Goal: Transaction & Acquisition: Purchase product/service

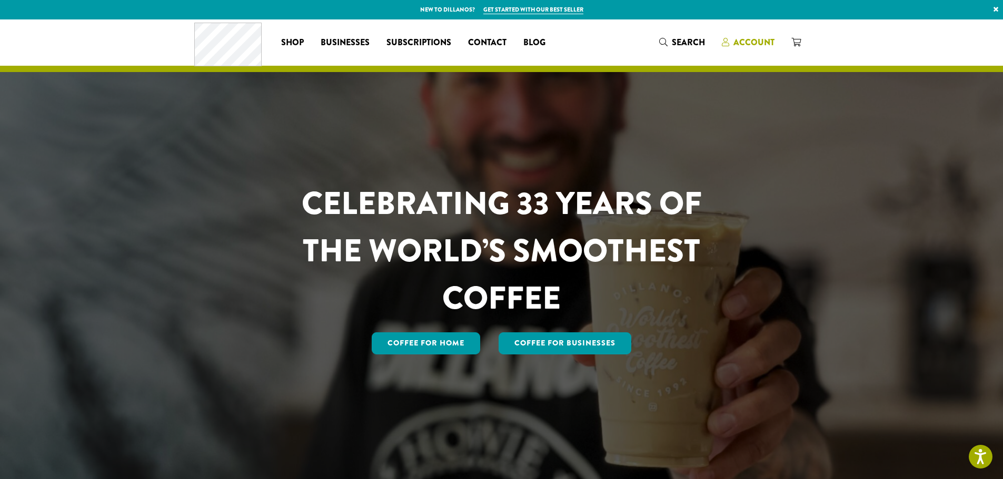
click at [741, 43] on span "Account" at bounding box center [753, 42] width 41 height 12
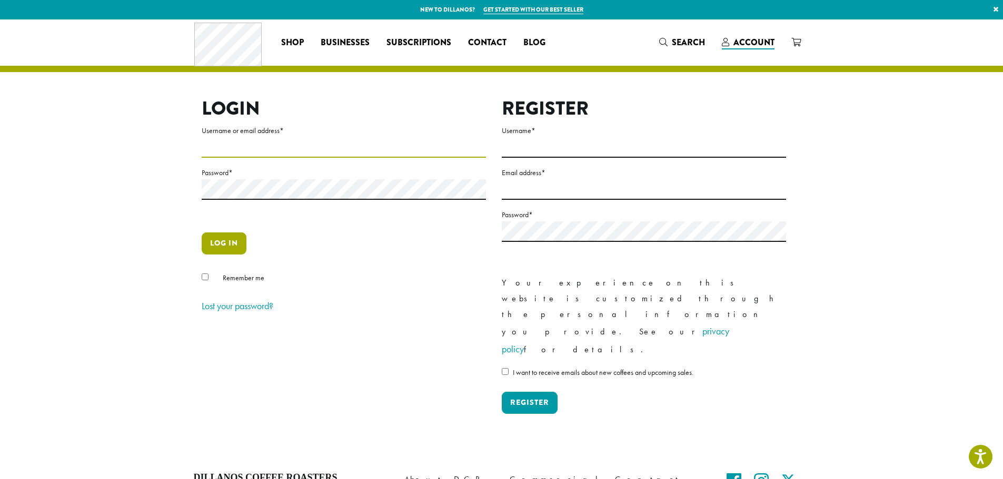
type input "**********"
click at [219, 244] on button "Log in" at bounding box center [224, 244] width 45 height 22
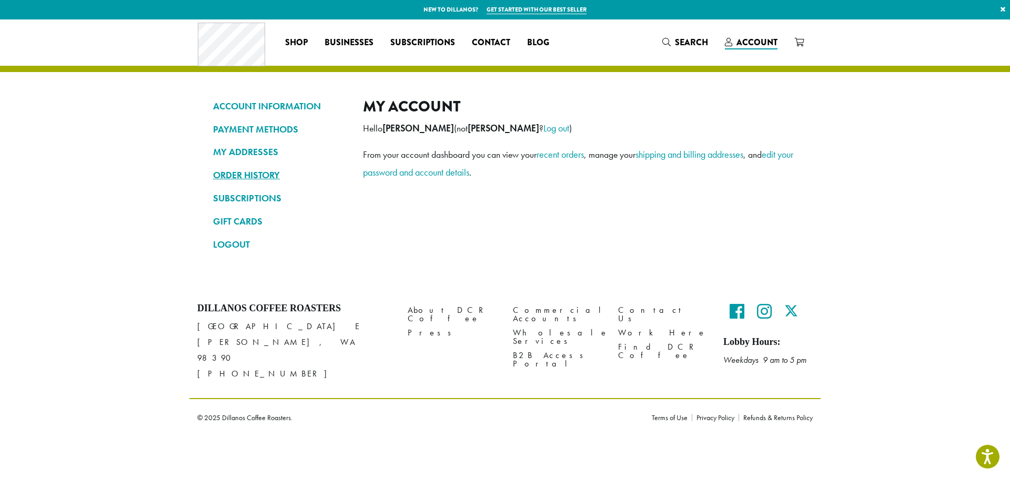
click at [232, 177] on link "ORDER HISTORY" at bounding box center [280, 175] width 134 height 18
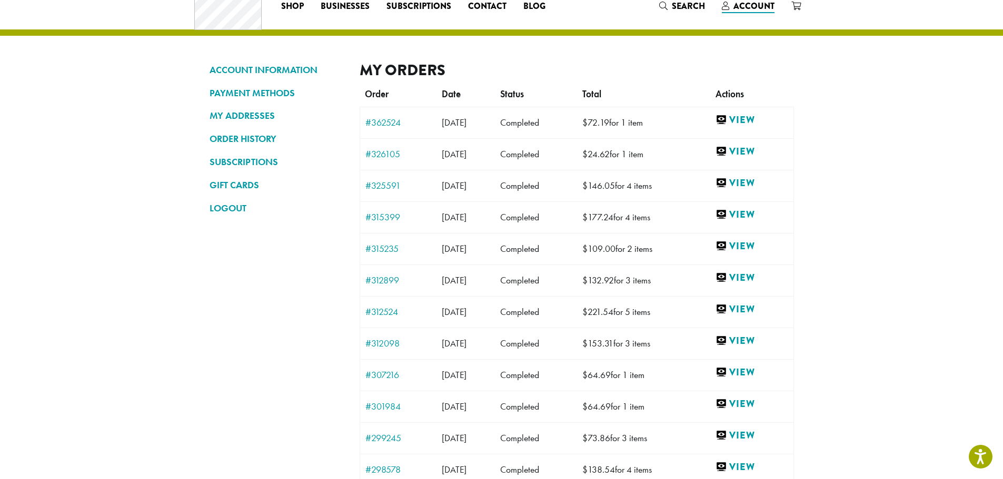
scroll to position [39, 0]
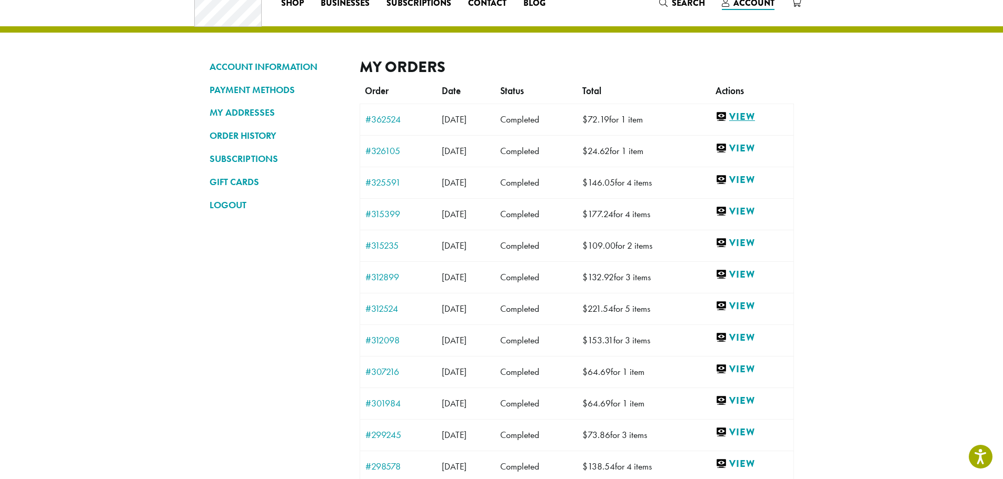
click at [754, 117] on link "View" at bounding box center [751, 117] width 73 height 13
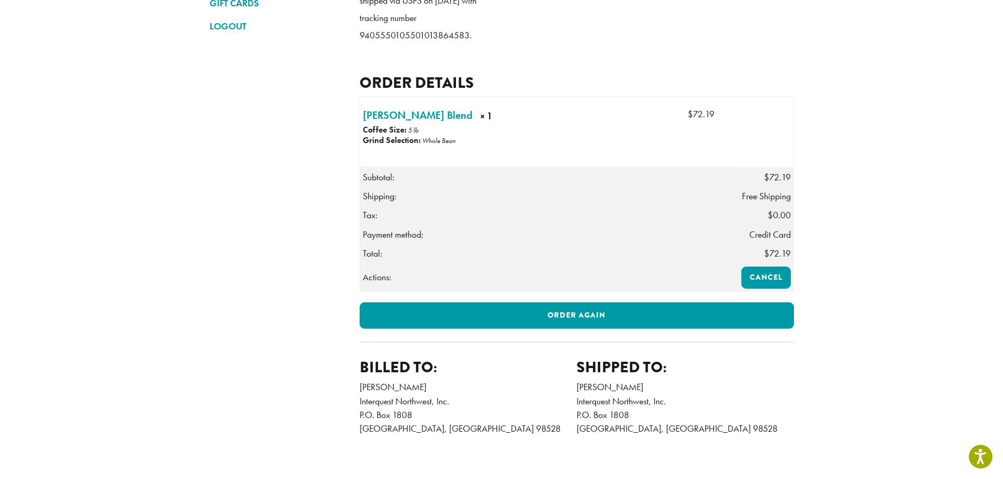
scroll to position [263, 0]
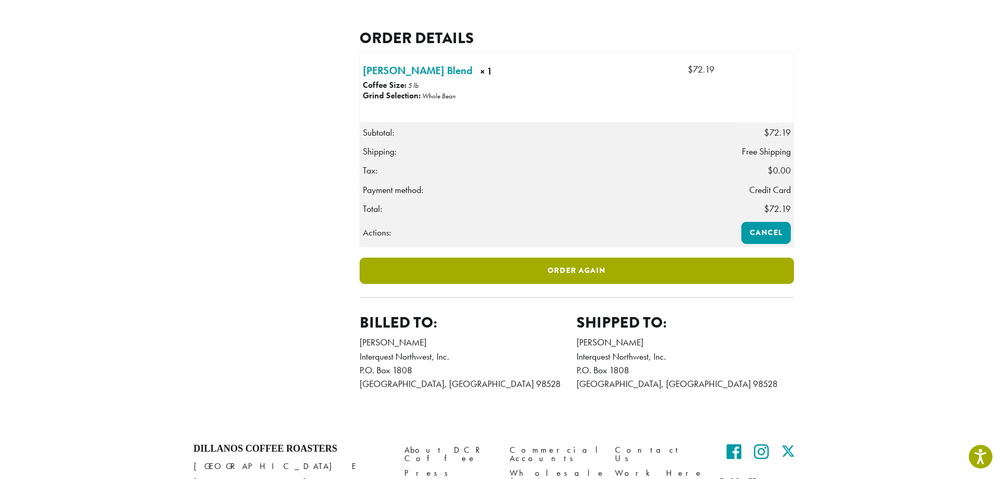
click at [576, 284] on link "Order again" at bounding box center [576, 271] width 434 height 26
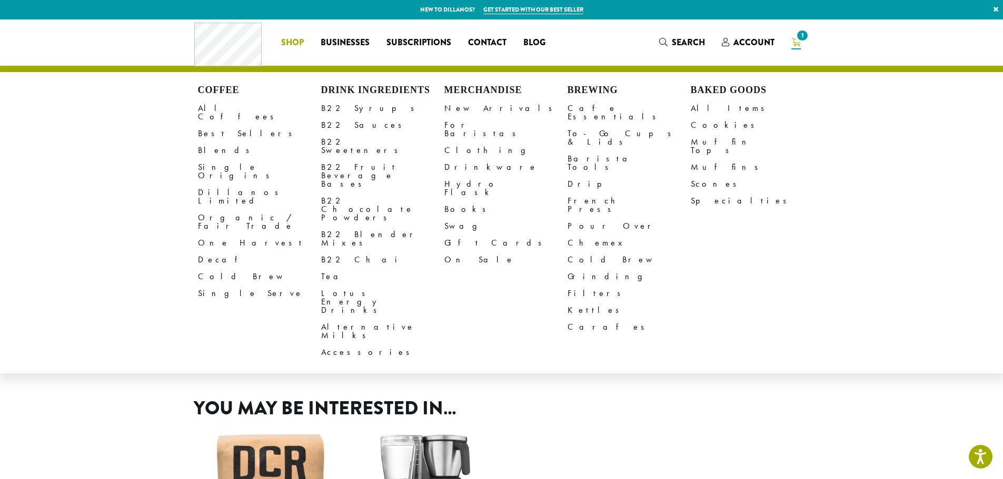
click at [295, 44] on span "Shop" at bounding box center [292, 42] width 23 height 13
click at [459, 142] on link "Clothing" at bounding box center [505, 150] width 123 height 17
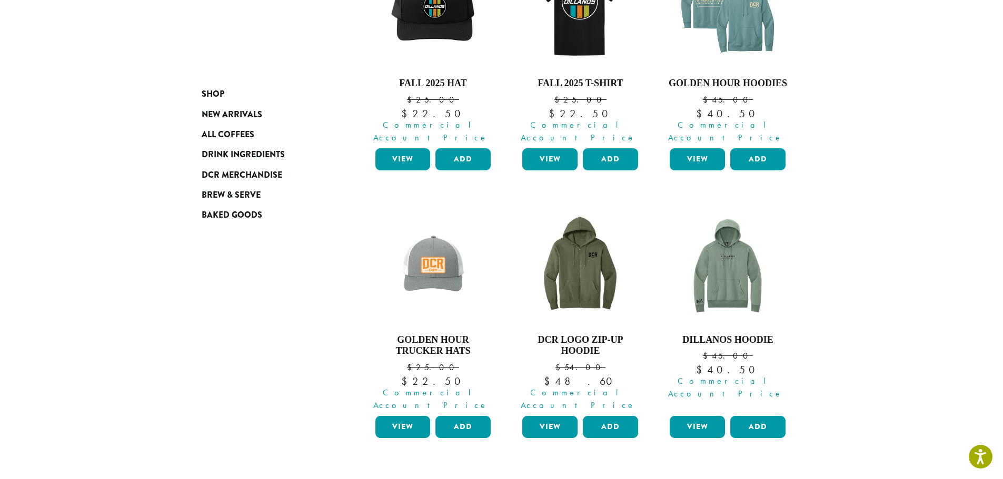
scroll to position [133, 0]
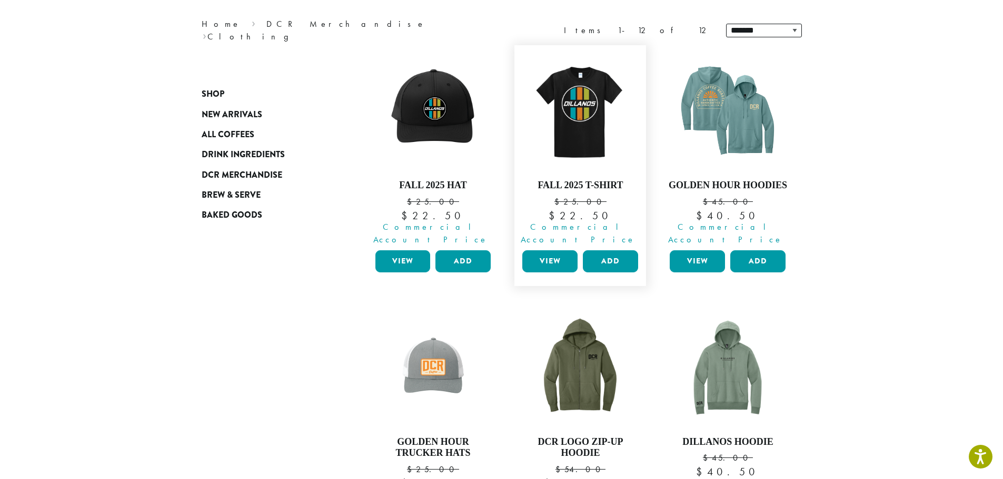
click at [553, 250] on link "View" at bounding box center [549, 261] width 55 height 22
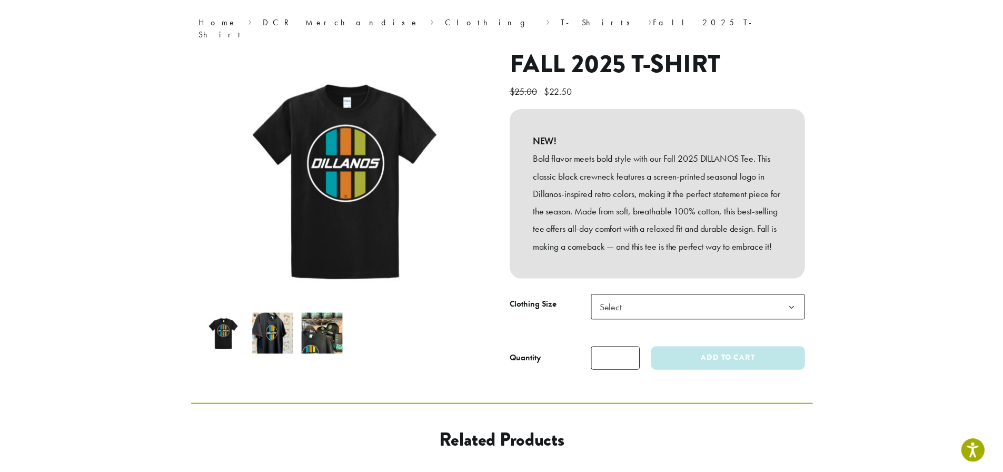
scroll to position [92, 0]
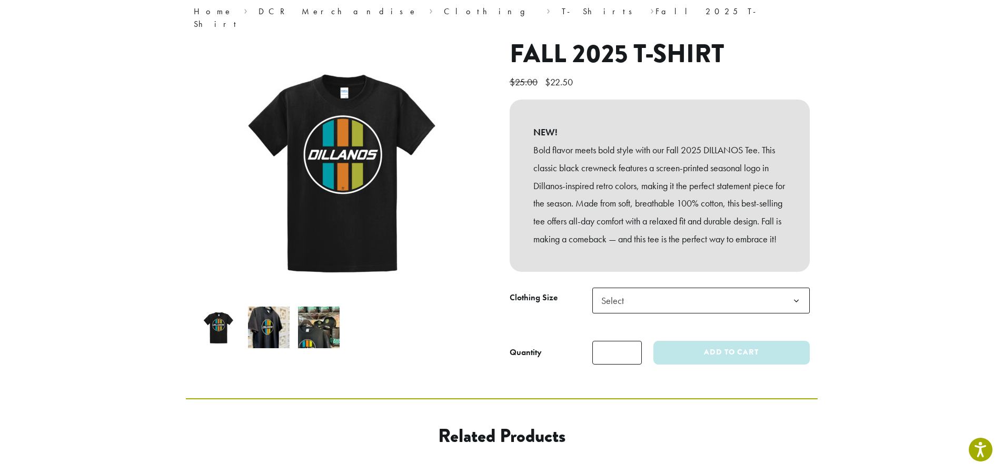
click at [696, 306] on span "Select" at bounding box center [700, 300] width 217 height 26
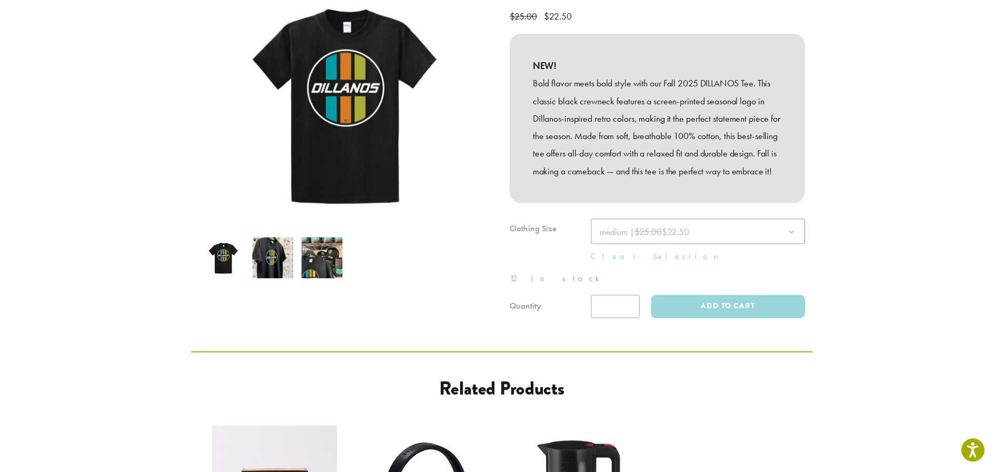
scroll to position [158, 0]
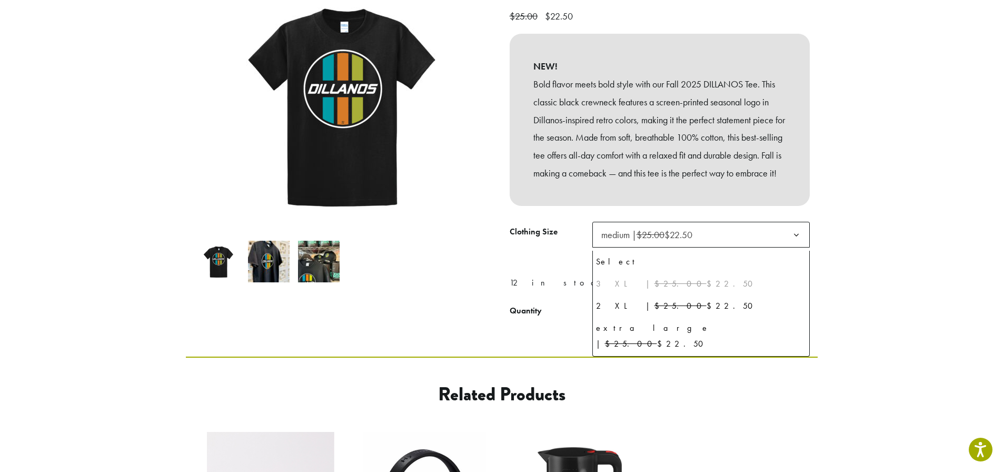
click at [797, 241] on b at bounding box center [796, 235] width 26 height 26
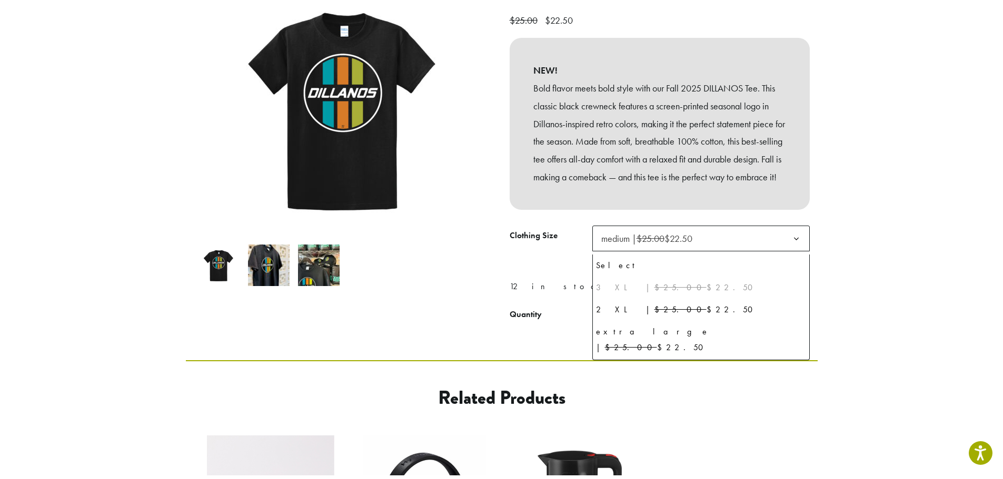
scroll to position [50, 0]
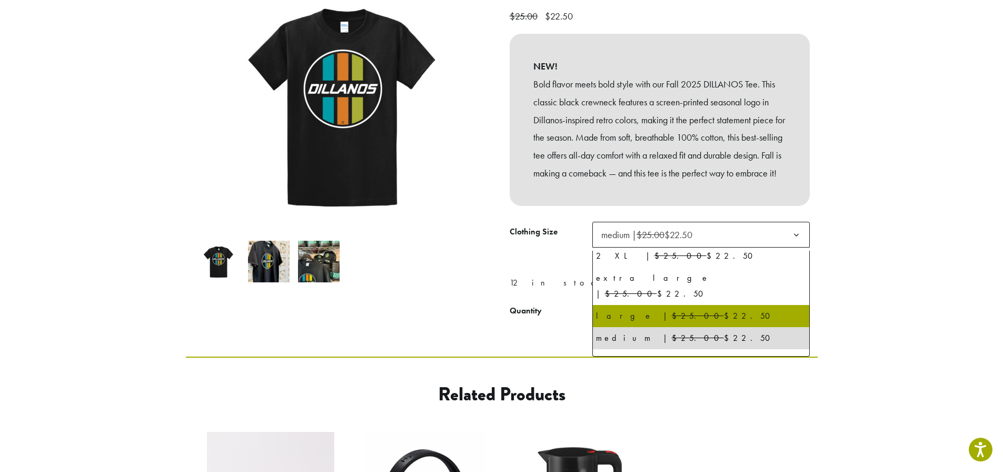
select select "*****"
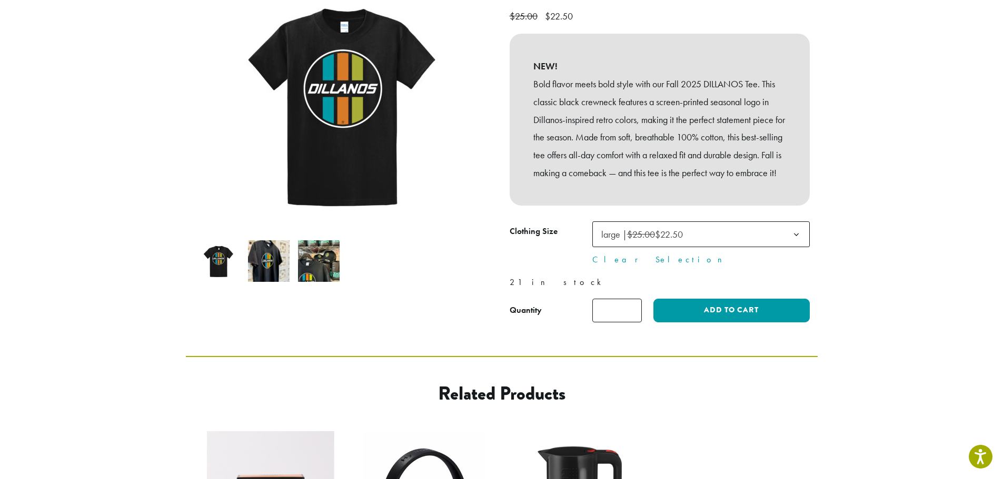
click at [259, 248] on img at bounding box center [269, 261] width 42 height 42
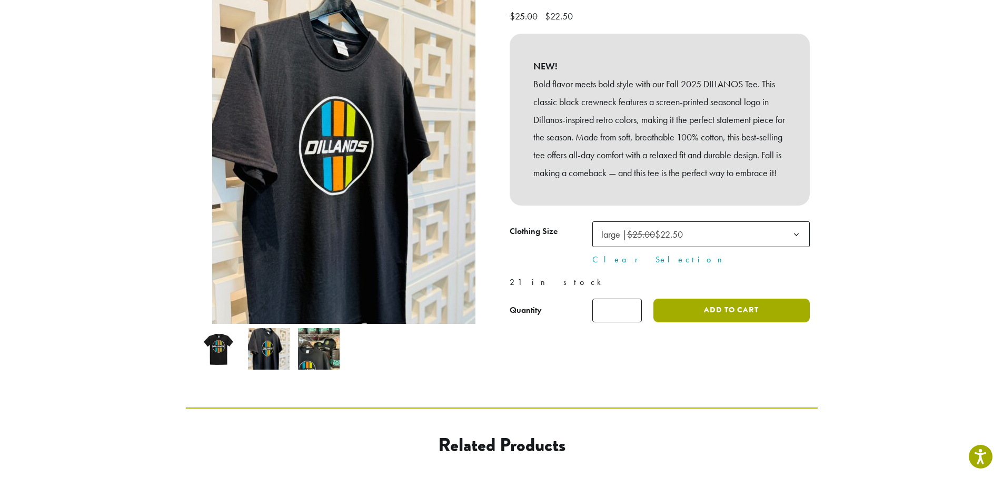
click at [744, 316] on button "Add to cart" at bounding box center [731, 311] width 156 height 24
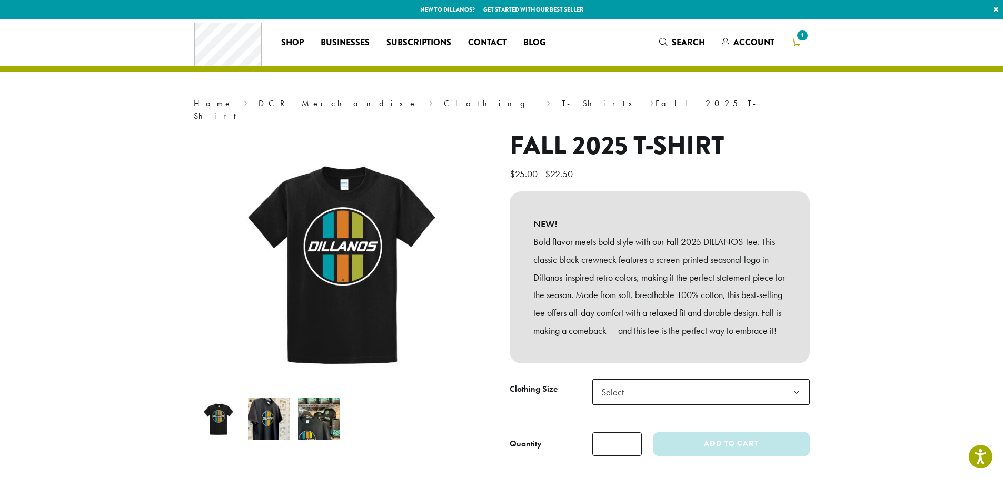
click at [794, 38] on icon "1" at bounding box center [795, 42] width 9 height 8
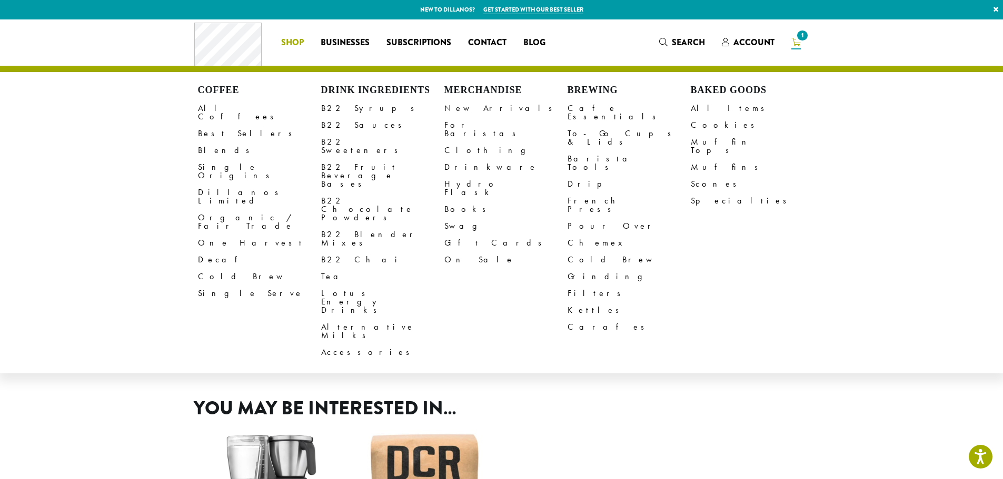
click at [286, 41] on span "Shop" at bounding box center [292, 42] width 23 height 13
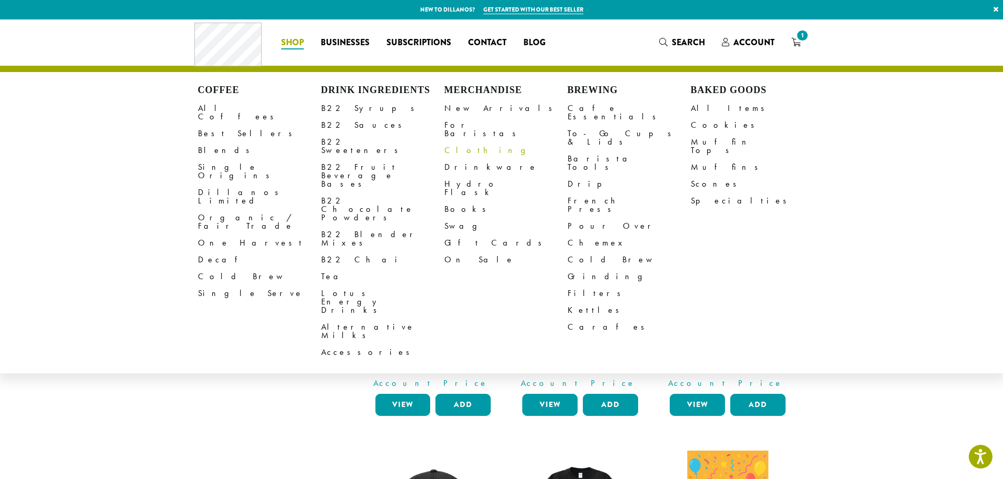
click at [463, 142] on link "Clothing" at bounding box center [505, 150] width 123 height 17
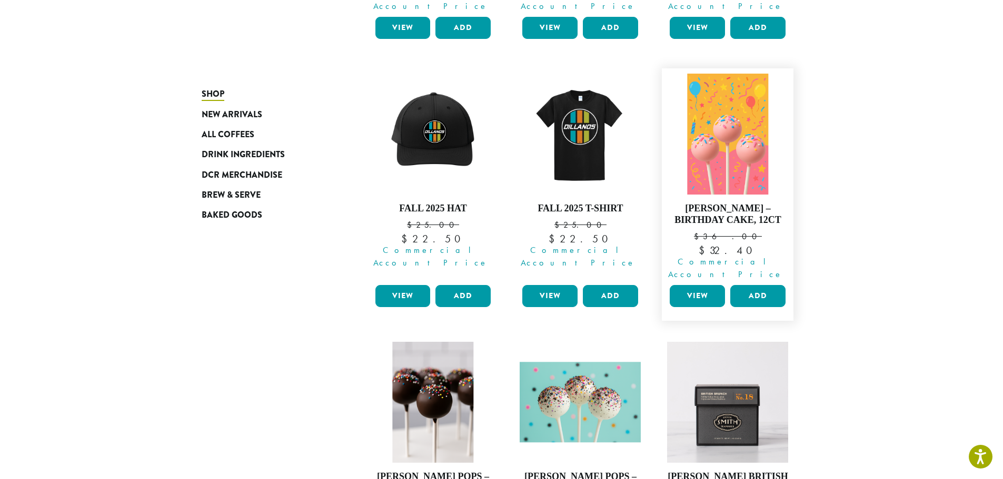
scroll to position [382, 0]
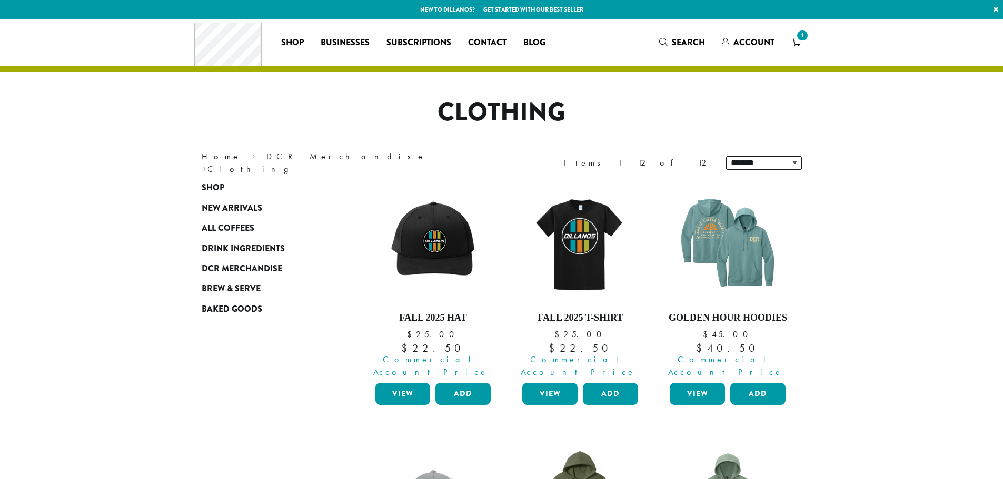
click at [545, 267] on img at bounding box center [579, 243] width 121 height 121
click at [550, 385] on link "View" at bounding box center [549, 394] width 55 height 22
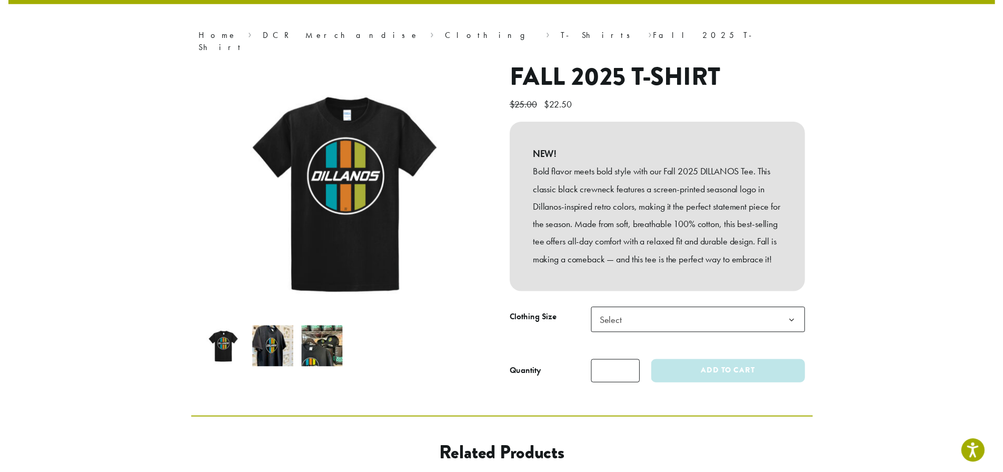
scroll to position [132, 0]
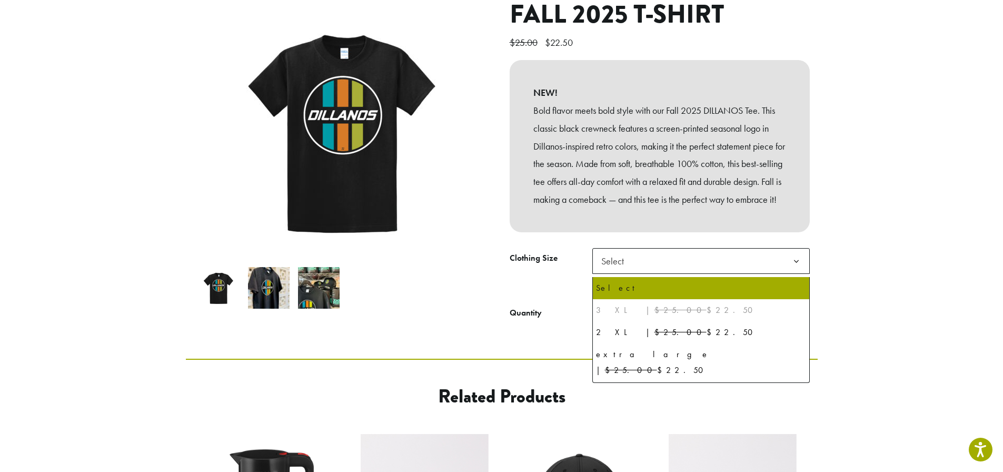
click at [688, 269] on span "Select" at bounding box center [700, 261] width 217 height 26
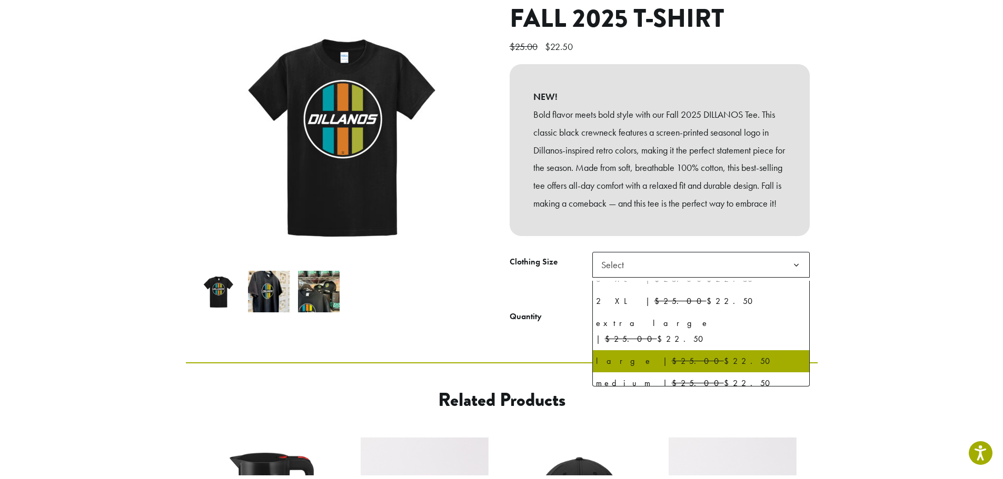
scroll to position [49, 0]
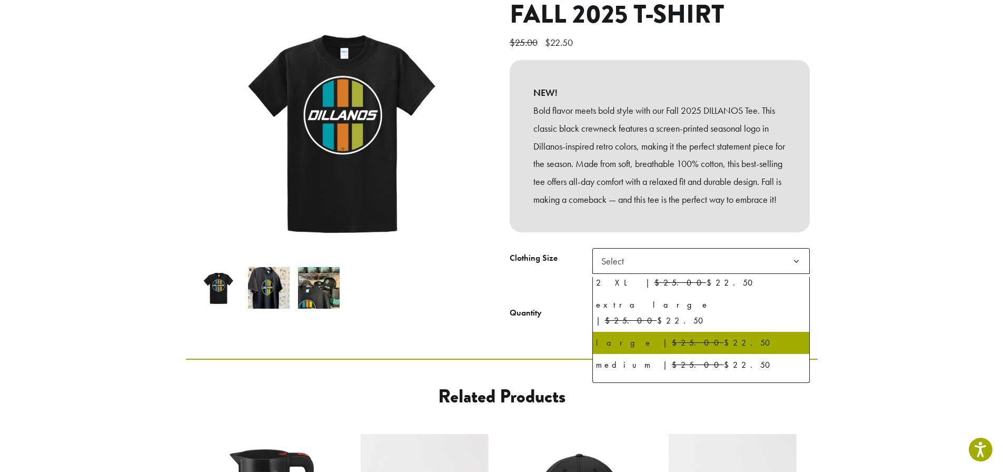
select select "*****"
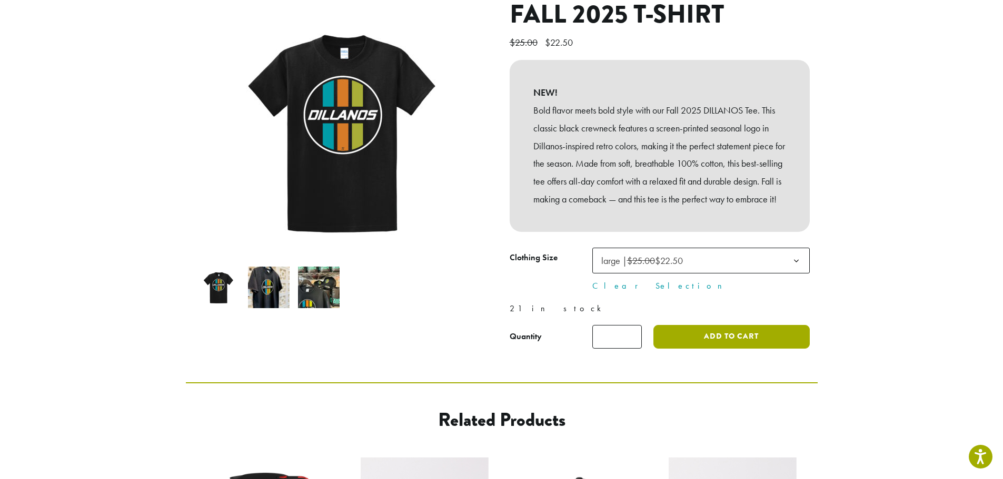
click at [720, 343] on button "Add to cart" at bounding box center [731, 337] width 156 height 24
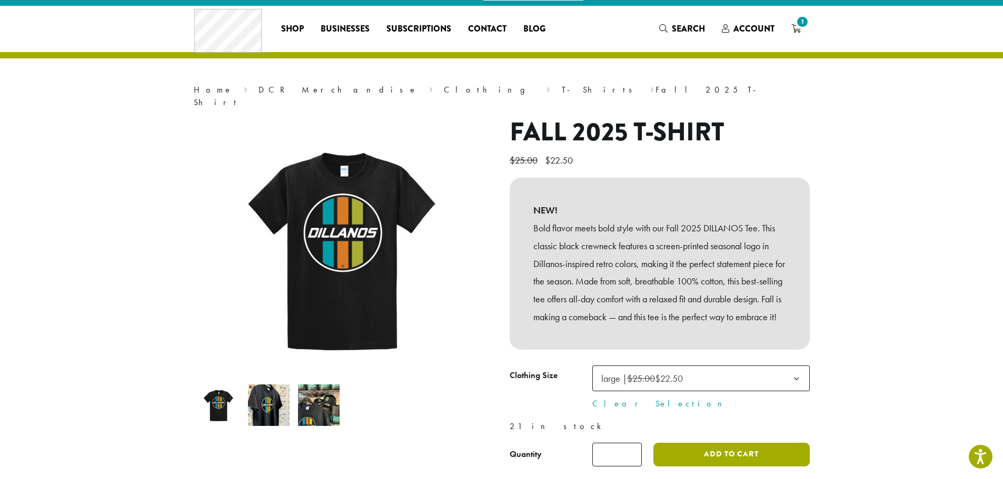
scroll to position [13, 0]
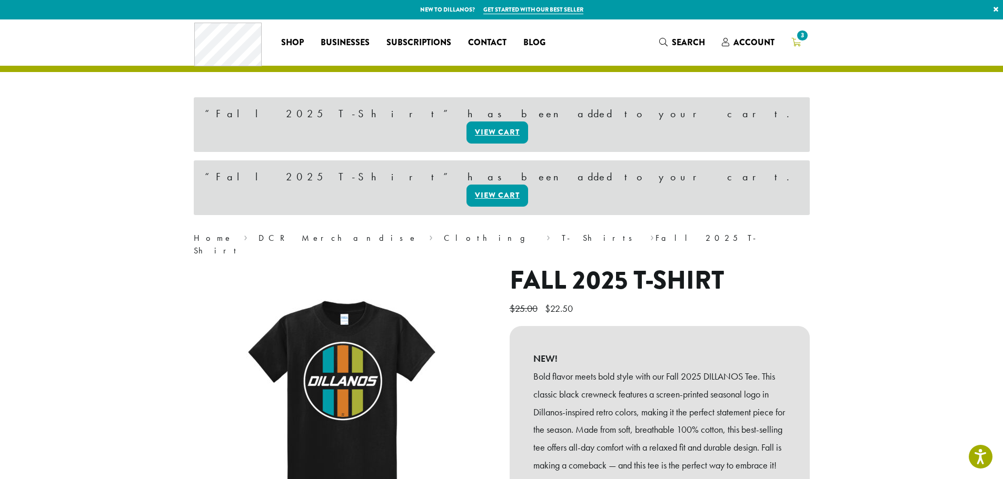
click at [797, 38] on span "3" at bounding box center [802, 35] width 14 height 14
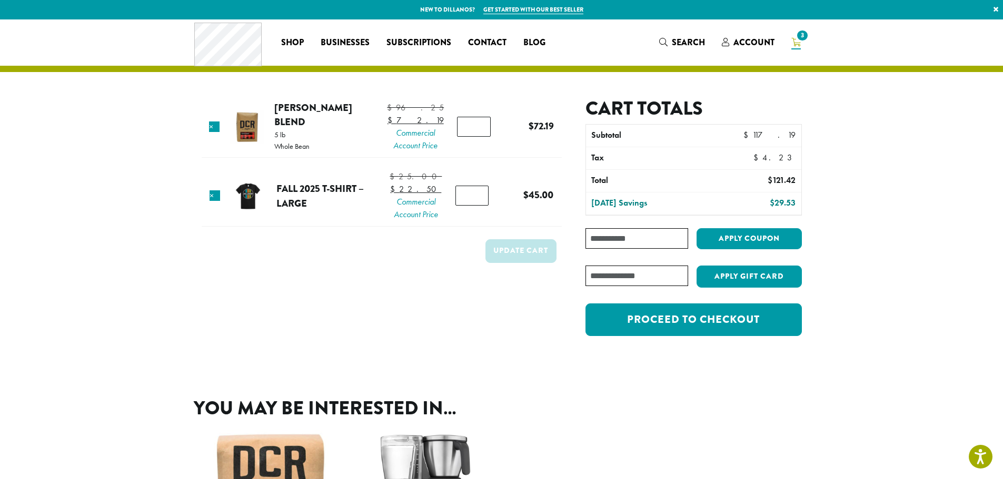
type input "*"
click at [476, 206] on input "*" at bounding box center [471, 196] width 33 height 20
click at [505, 263] on button "Update cart" at bounding box center [520, 251] width 71 height 24
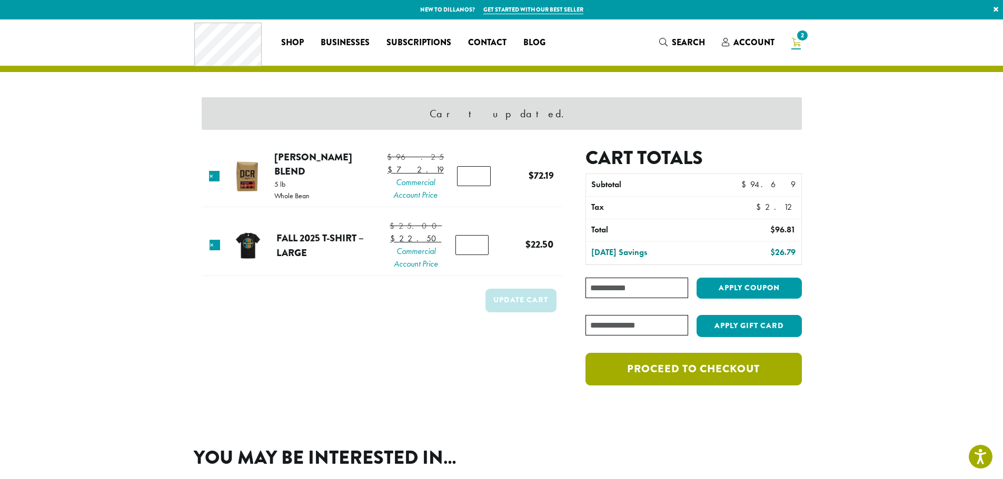
click at [710, 373] on link "Proceed to checkout" at bounding box center [693, 369] width 216 height 33
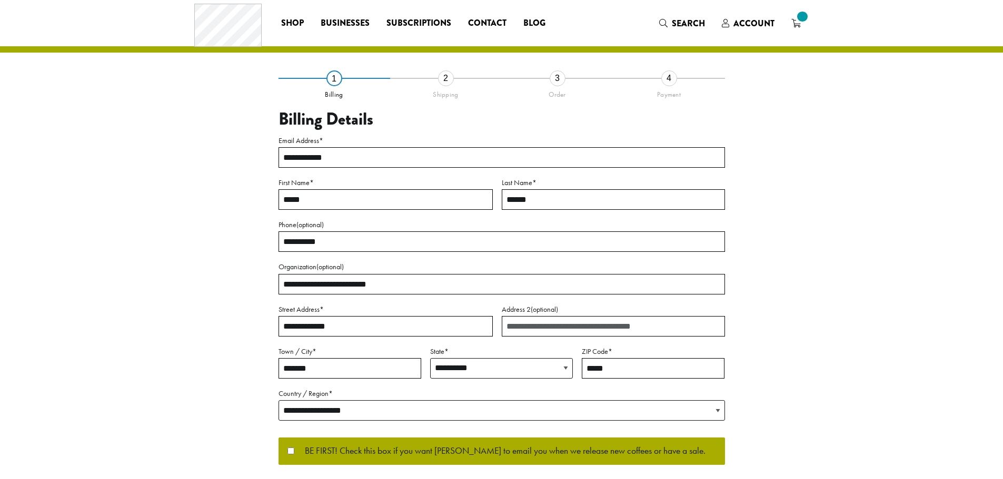
select select "**"
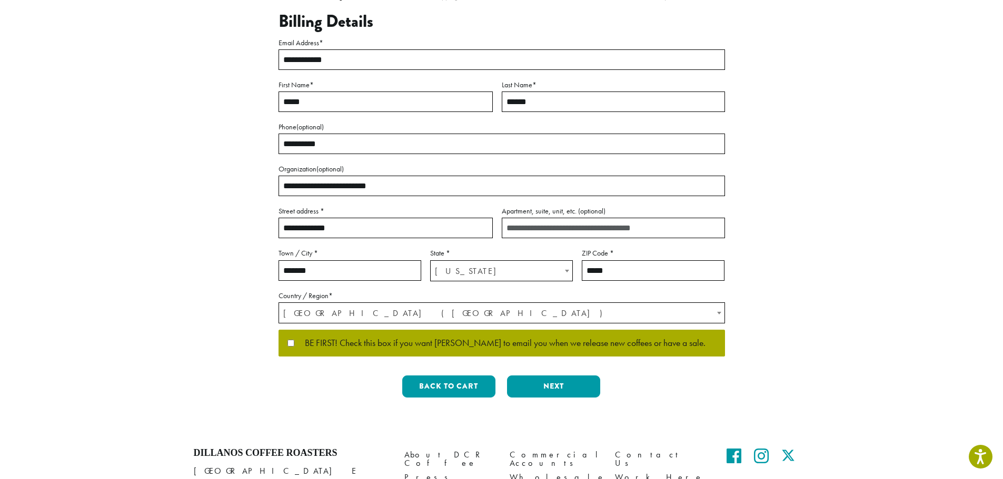
scroll to position [118, 0]
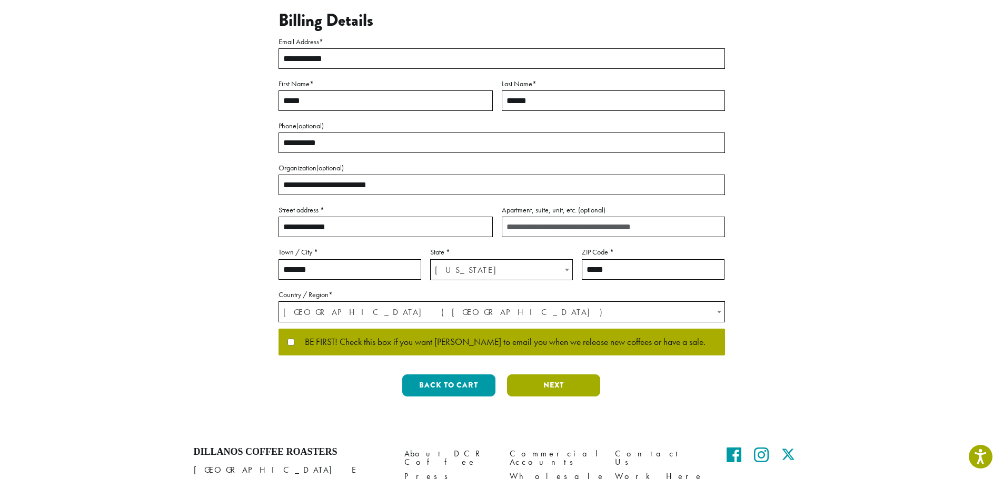
click at [543, 387] on button "Next" at bounding box center [553, 386] width 93 height 22
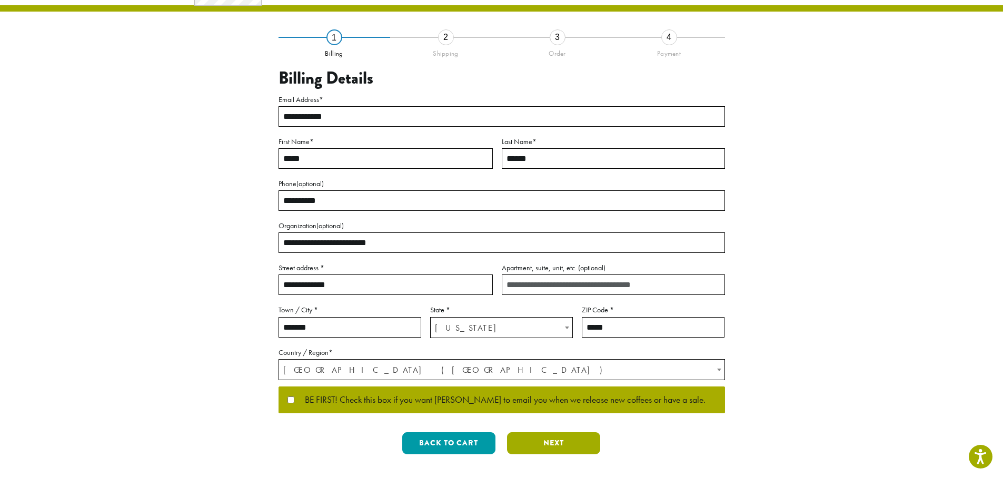
scroll to position [0, 0]
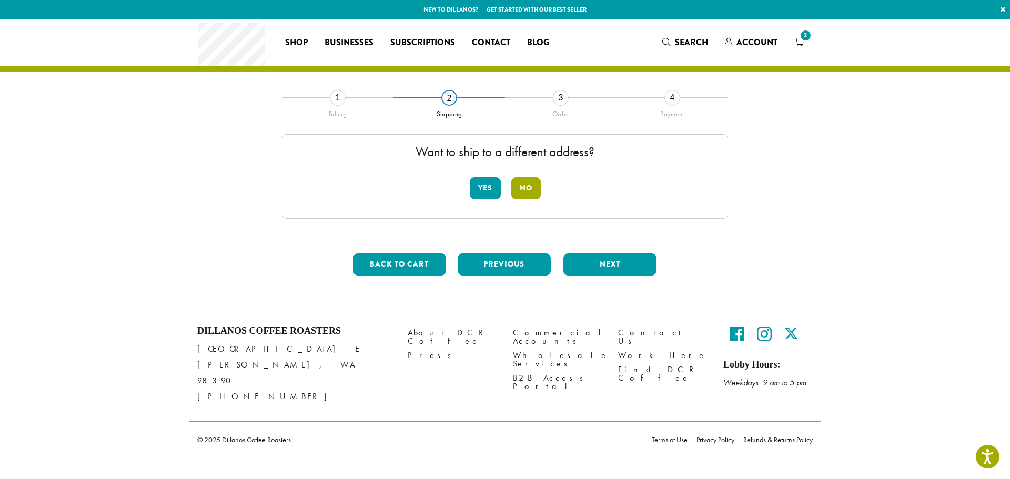
click at [523, 190] on button "No" at bounding box center [526, 188] width 29 height 22
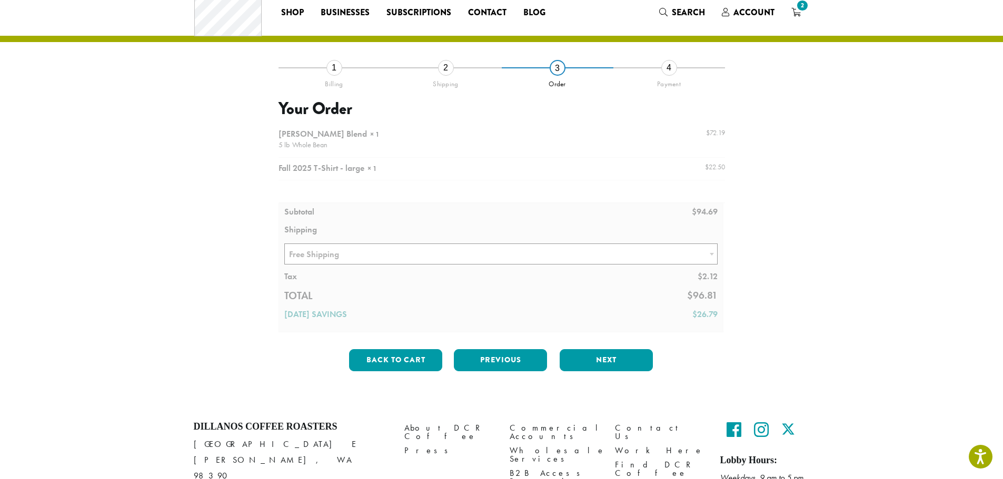
scroll to position [66, 0]
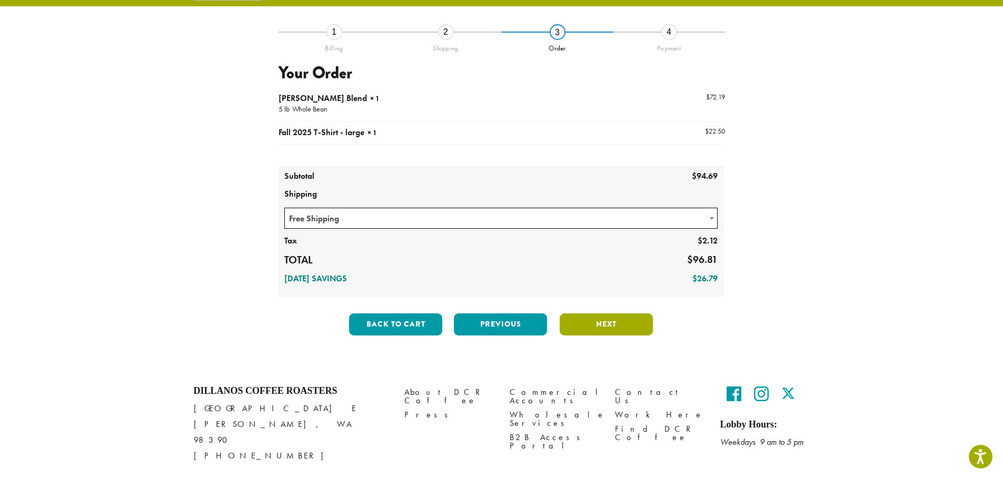
click at [602, 327] on button "Next" at bounding box center [605, 325] width 93 height 22
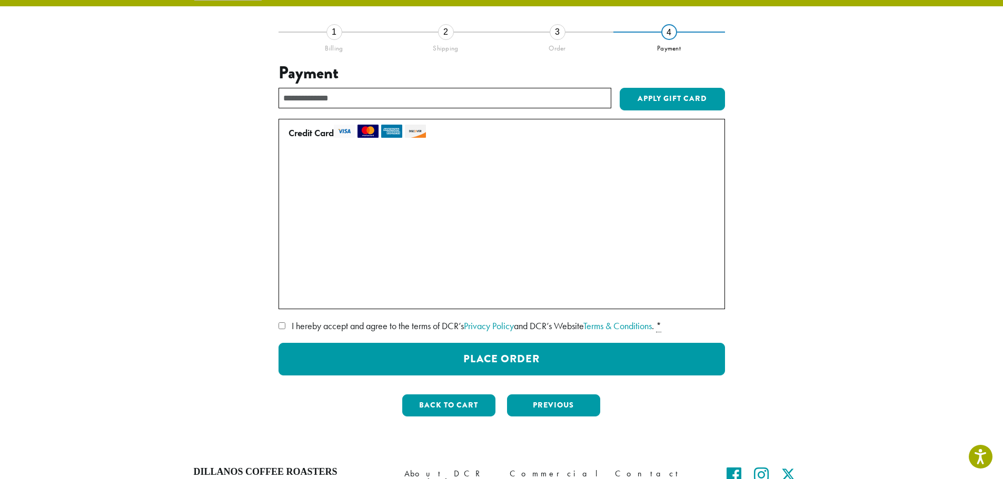
click at [291, 274] on label "• • • 6481 (expires 09/29)" at bounding box center [499, 273] width 422 height 17
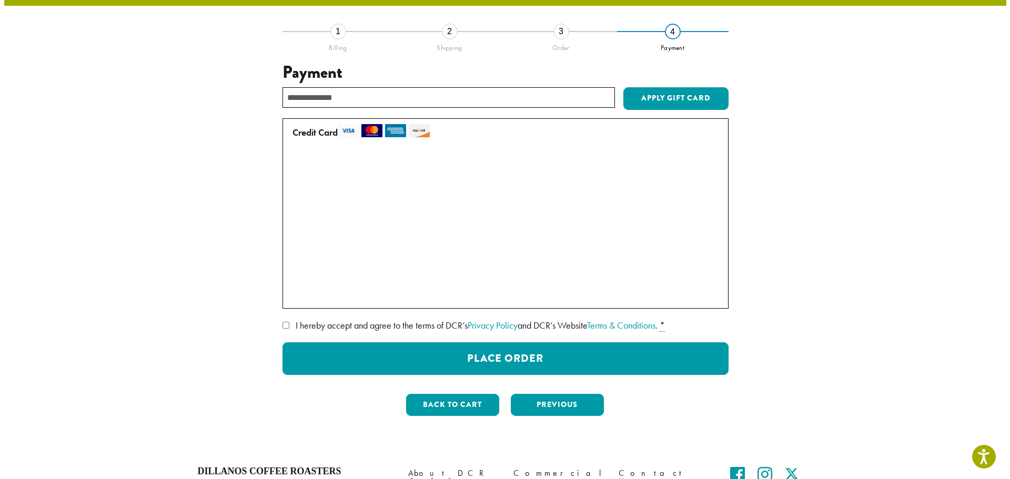
scroll to position [0, 0]
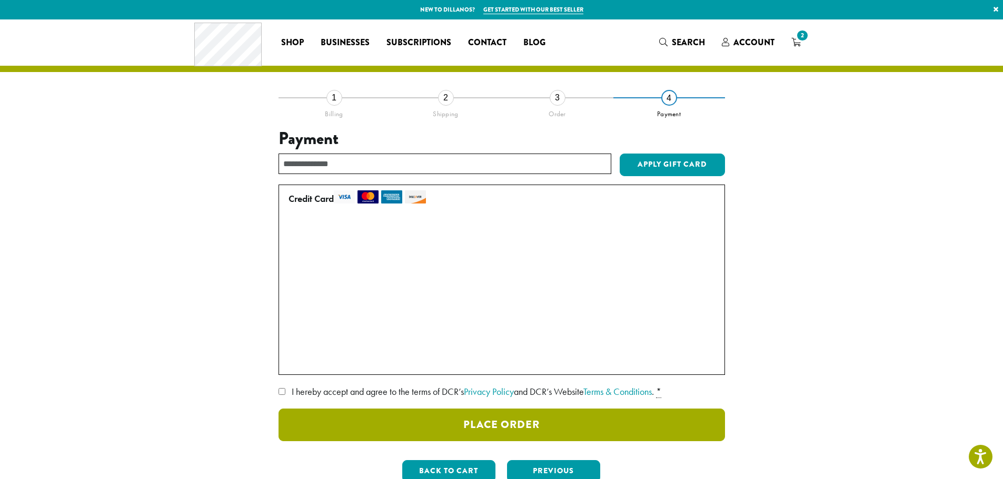
click at [479, 426] on button "Place Order" at bounding box center [501, 425] width 446 height 33
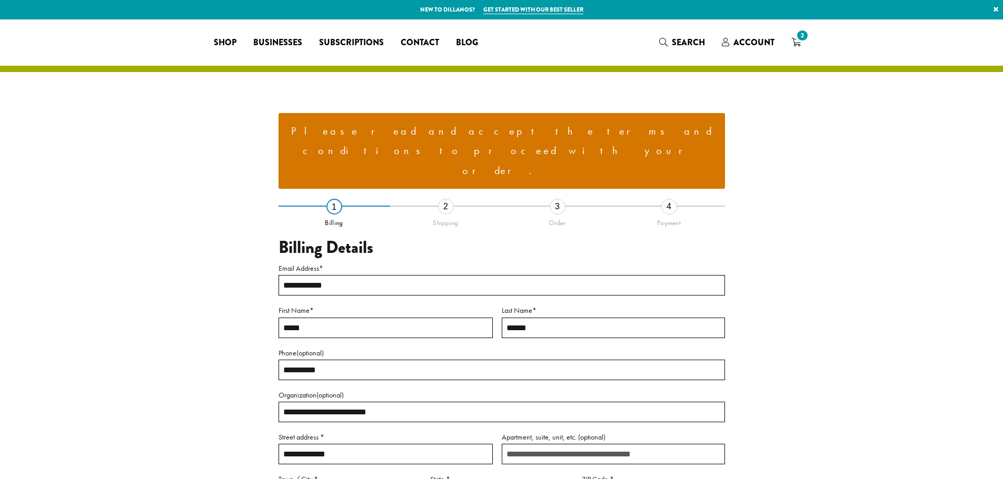
select select "**"
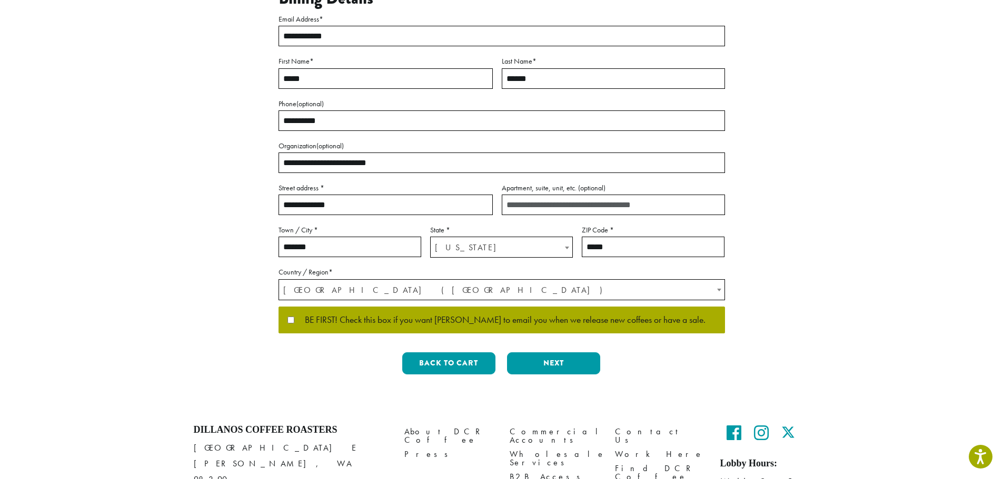
scroll to position [274, 0]
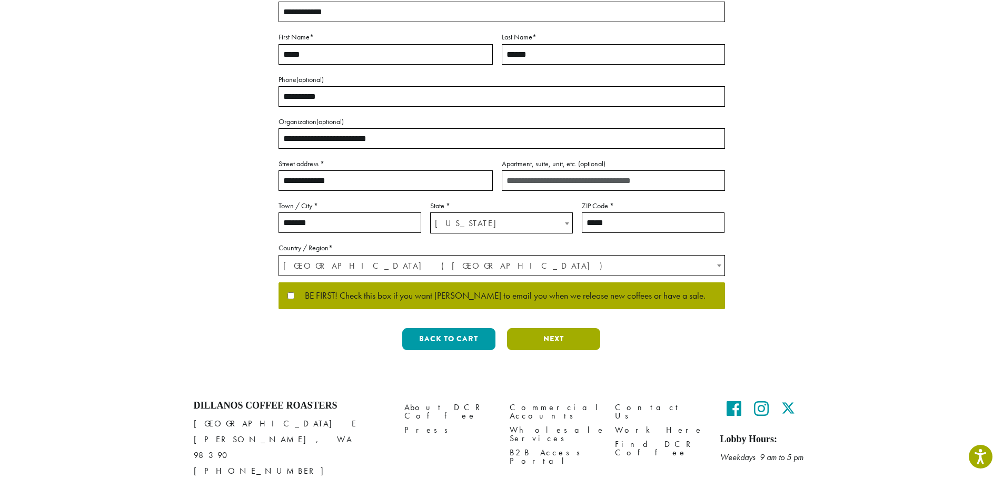
click at [546, 328] on button "Next" at bounding box center [553, 339] width 93 height 22
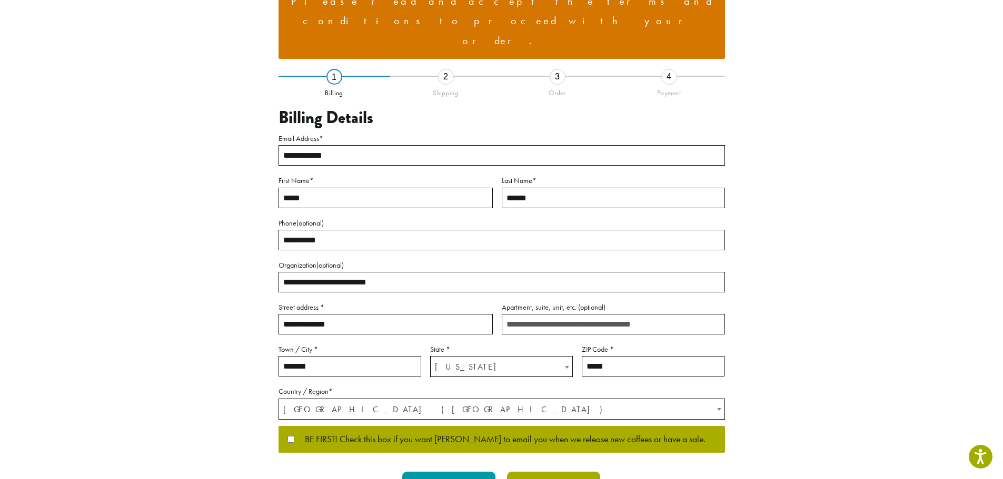
scroll to position [34, 0]
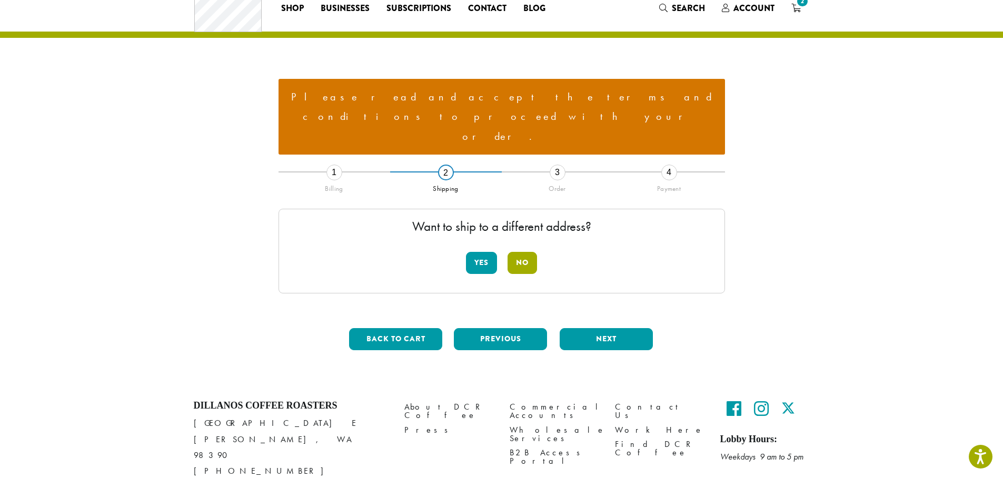
click at [525, 252] on button "No" at bounding box center [521, 263] width 29 height 22
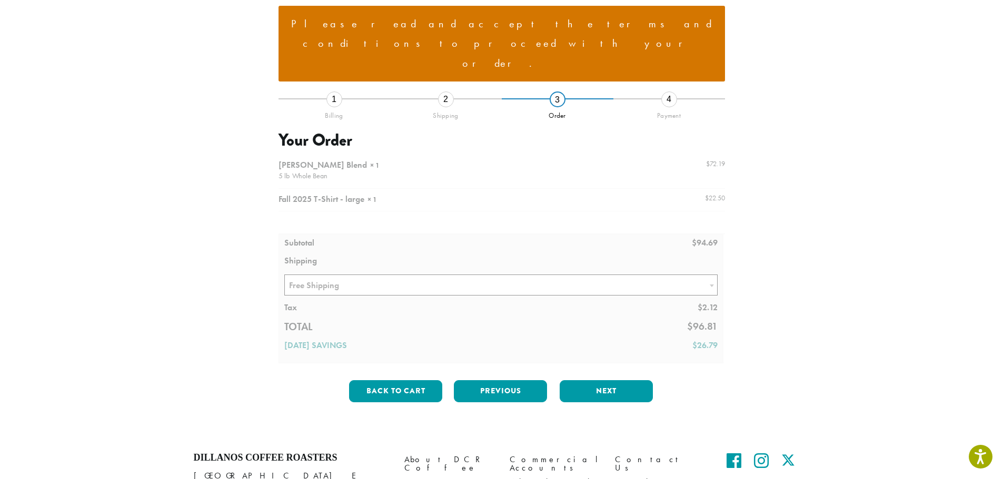
scroll to position [126, 0]
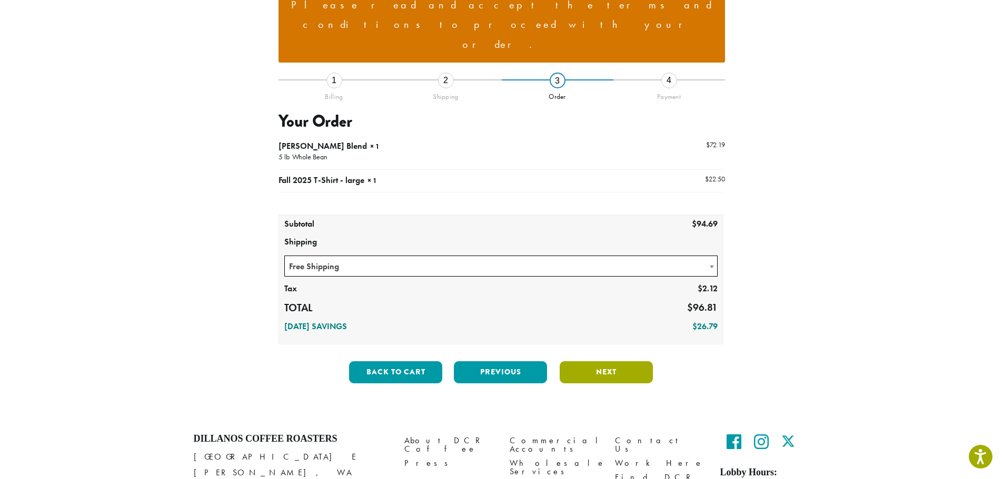
click at [612, 362] on button "Next" at bounding box center [605, 373] width 93 height 22
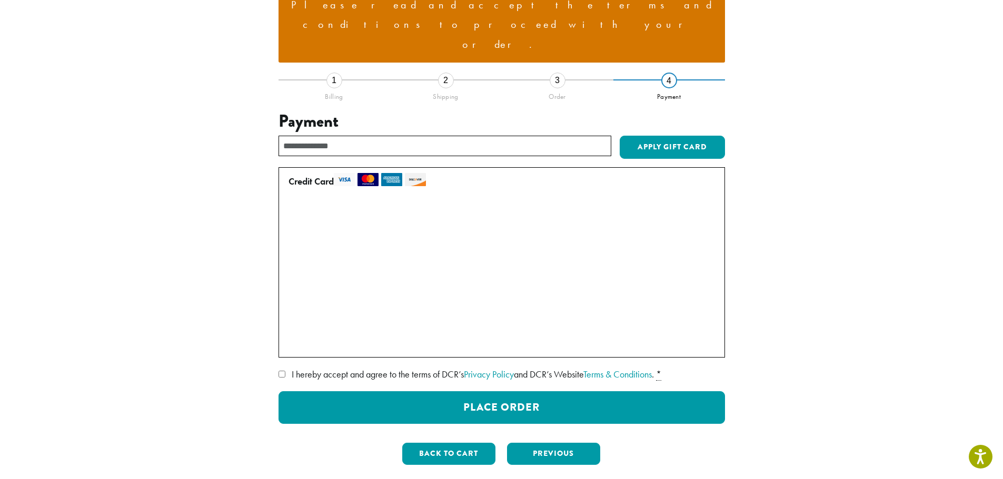
click at [290, 313] on label "• • • 6481 (expires 09/29)" at bounding box center [499, 321] width 422 height 17
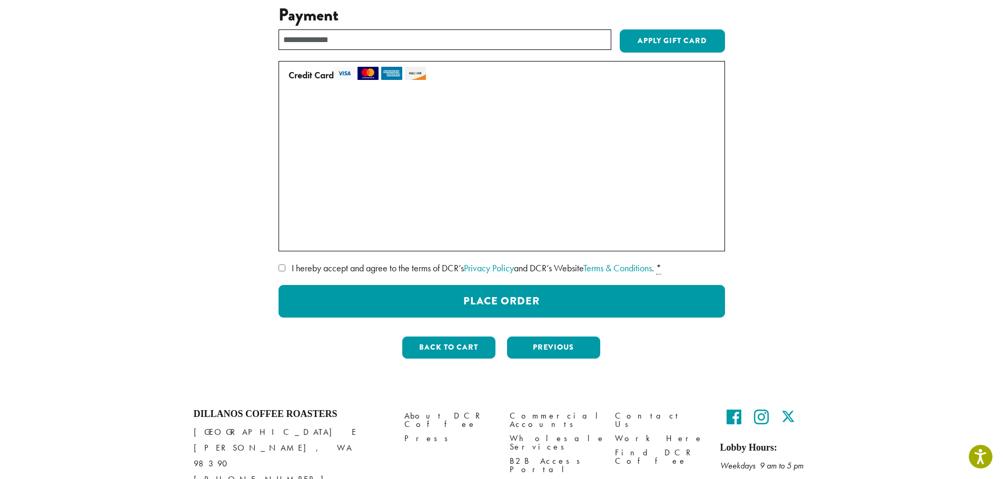
scroll to position [241, 0]
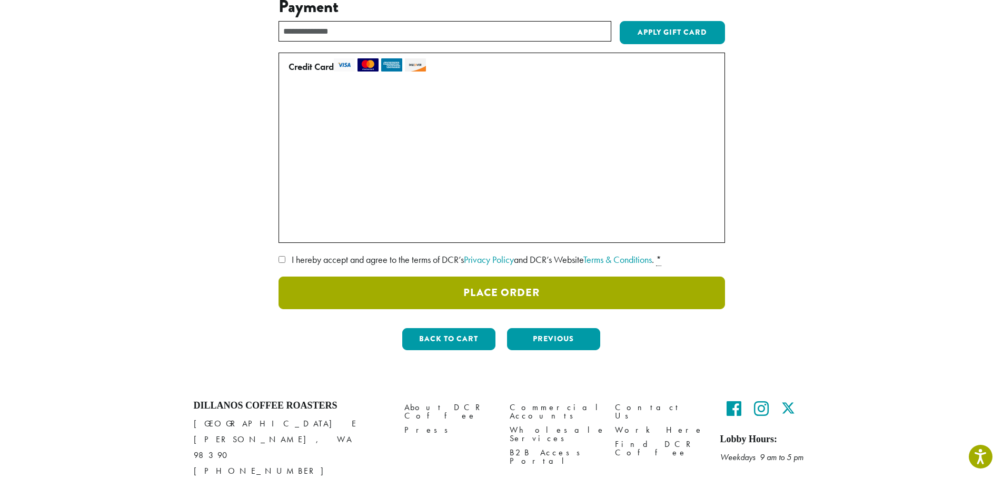
click at [535, 277] on button "Place Order" at bounding box center [501, 293] width 446 height 33
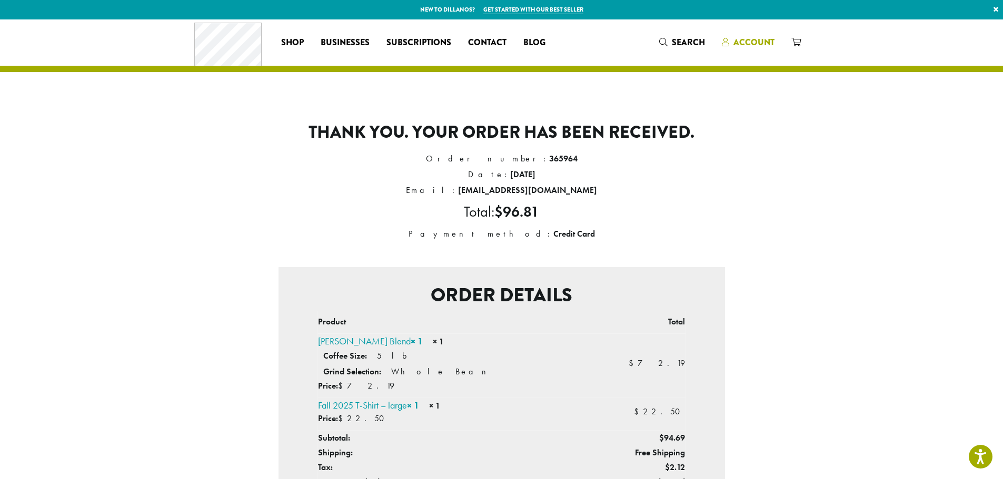
click at [767, 42] on span "Account" at bounding box center [753, 42] width 41 height 12
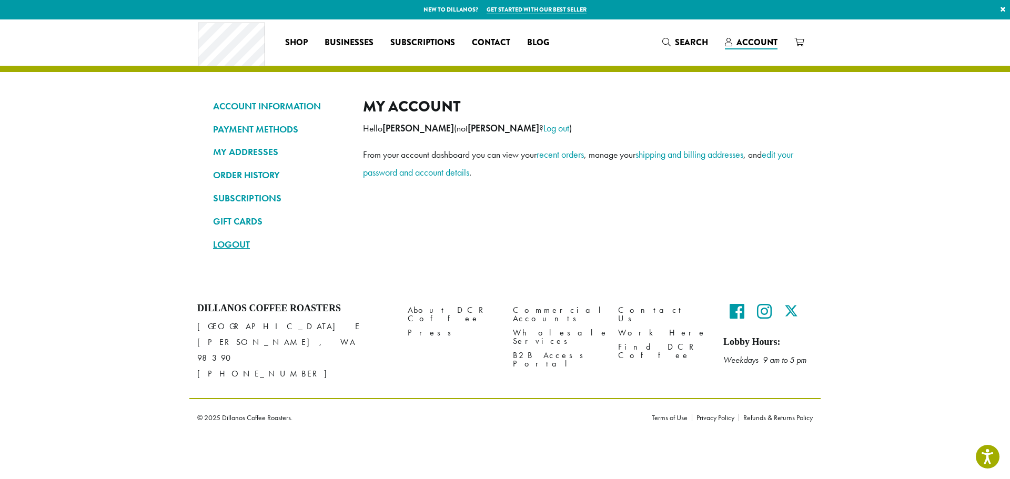
click at [230, 246] on link "LOGOUT" at bounding box center [280, 245] width 134 height 18
